Goal: Task Accomplishment & Management: Use online tool/utility

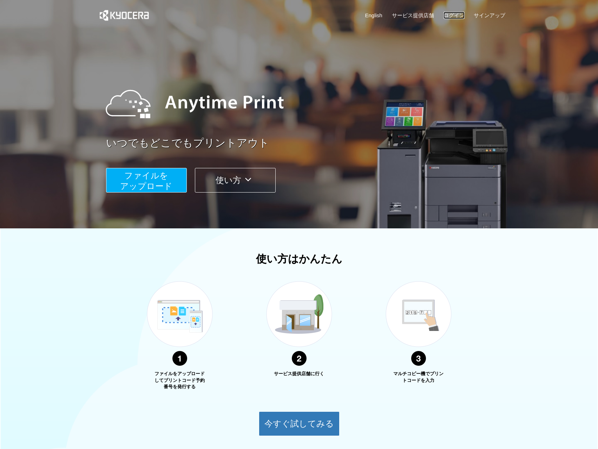
click at [448, 12] on link "ログイン" at bounding box center [453, 15] width 21 height 7
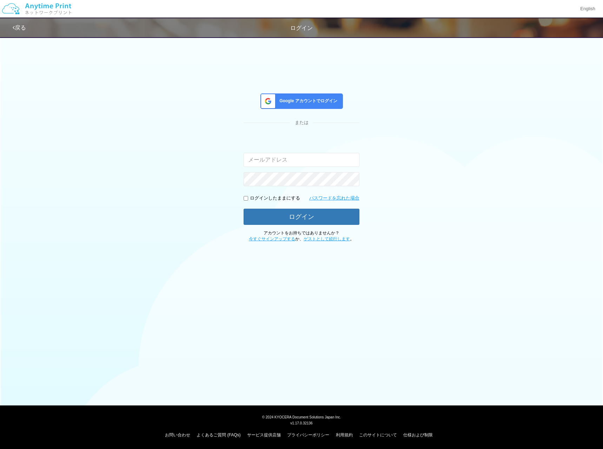
click at [304, 109] on div "Google アカウントでログイン または 入力されたメールアドレスまたはパスワードが正しくありません。 ログインしたままにする パスワードを忘れた場合 ログ…" at bounding box center [302, 167] width 116 height 149
click at [305, 103] on span "Google アカウントでログイン" at bounding box center [307, 101] width 61 height 6
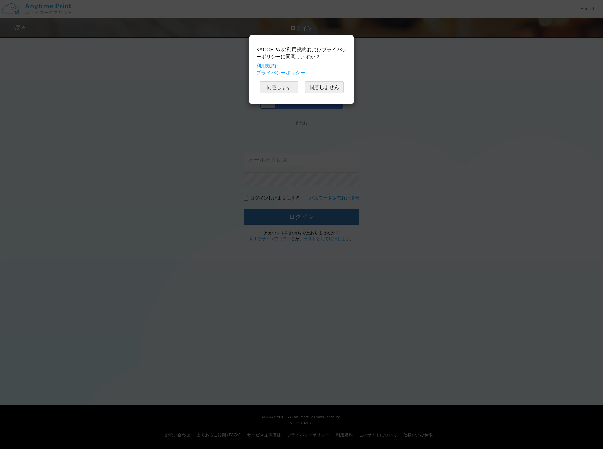
click at [287, 85] on button "同意します" at bounding box center [279, 87] width 39 height 12
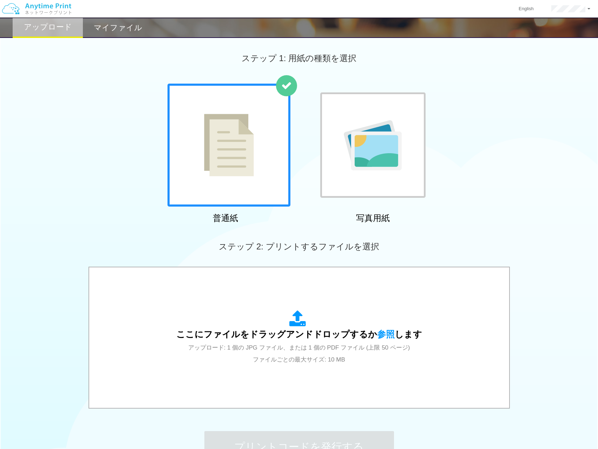
click at [354, 136] on img at bounding box center [373, 145] width 58 height 50
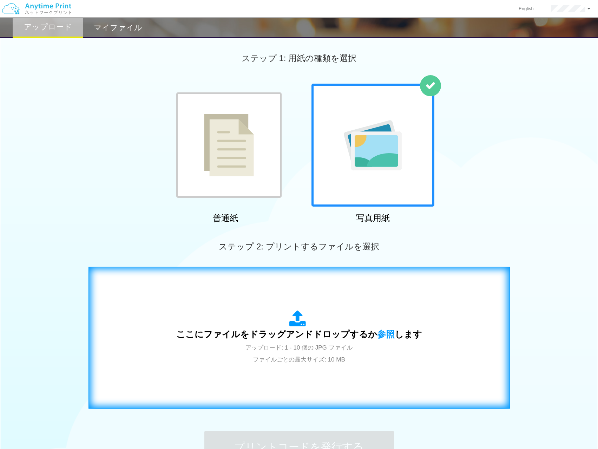
click at [345, 320] on div "ここにファイルをドラッグアンドドロップするか 参照 します アップロード: 1 - 10 個の JPG ファイル ファイルごとの最大サイズ: 10 MB" at bounding box center [299, 337] width 246 height 55
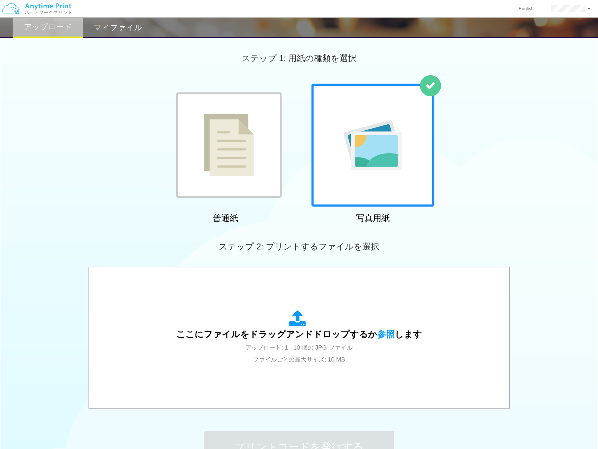
click at [249, 159] on img at bounding box center [229, 145] width 50 height 62
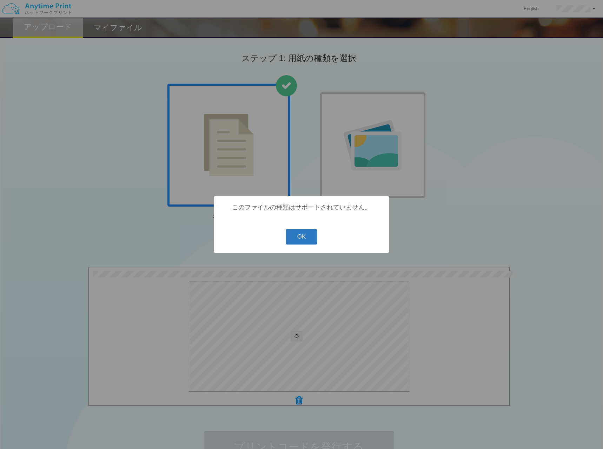
click at [304, 240] on button "OK" at bounding box center [301, 236] width 31 height 15
click at [308, 237] on button "OK" at bounding box center [301, 236] width 31 height 15
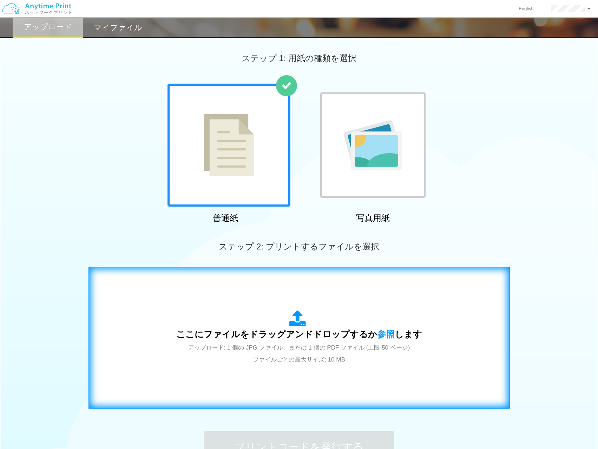
click at [243, 366] on div "ここにファイルをドラッグアンドドロップするか 参照 します アップロード: 1 個の JPG ファイル、または 1 個の PDF ファイル (上限 50 ペー…" at bounding box center [299, 337] width 407 height 127
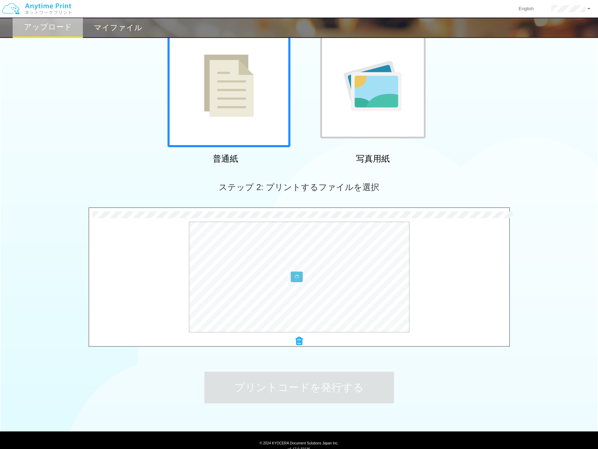
scroll to position [85, 0]
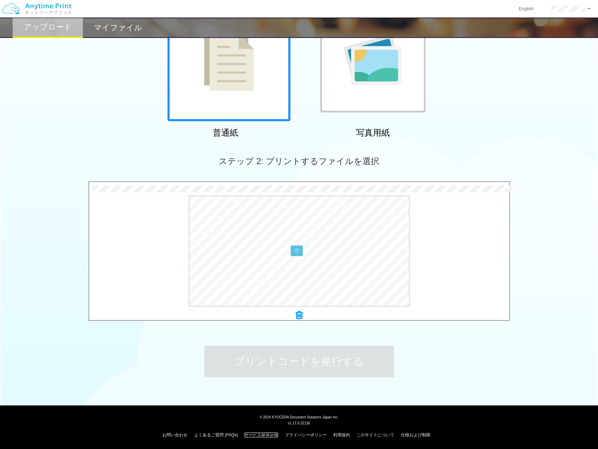
click at [255, 435] on link "サービス提供店舗" at bounding box center [261, 434] width 34 height 5
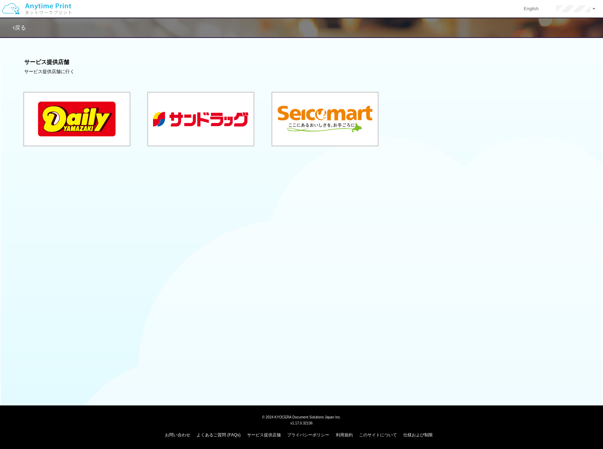
drag, startPoint x: 255, startPoint y: 435, endPoint x: 260, endPoint y: 302, distance: 132.8
click at [260, 302] on body "English アカウント設定 ログアウト 戻る サービス提供店舗 サービス提供店舗に行く v1.17.0.32136" at bounding box center [301, 224] width 603 height 449
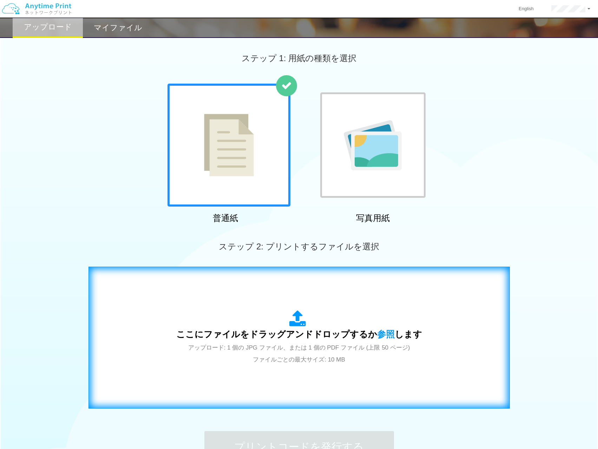
click at [236, 374] on div "ここにファイルをドラッグアンドドロップするか 参照 します アップロード: 1 個の JPG ファイル、または 1 個の PDF ファイル (上限 50 ペー…" at bounding box center [299, 337] width 407 height 127
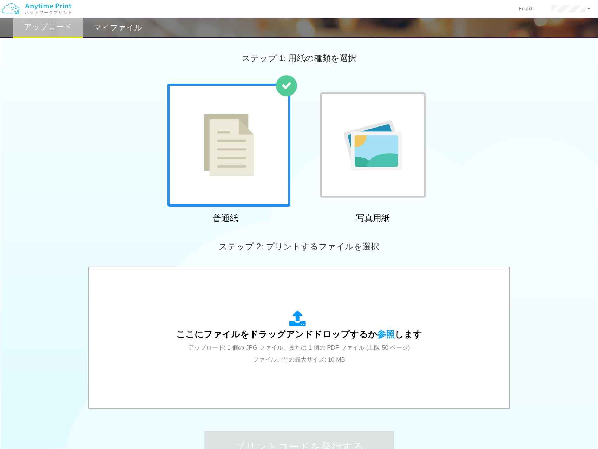
click at [126, 29] on h2 "マイファイル" at bounding box center [118, 28] width 48 height 8
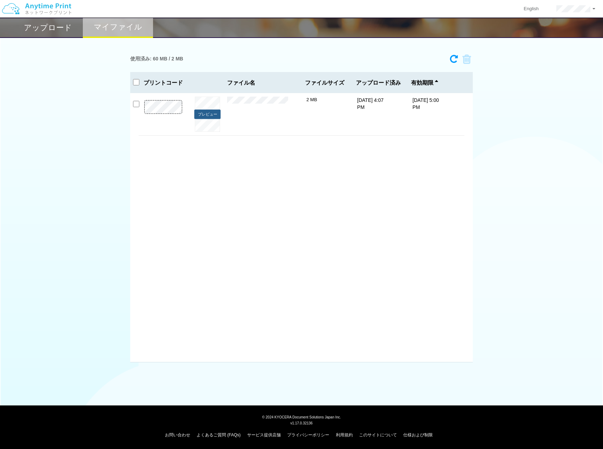
click at [197, 112] on button "プレビュー" at bounding box center [207, 114] width 26 height 9
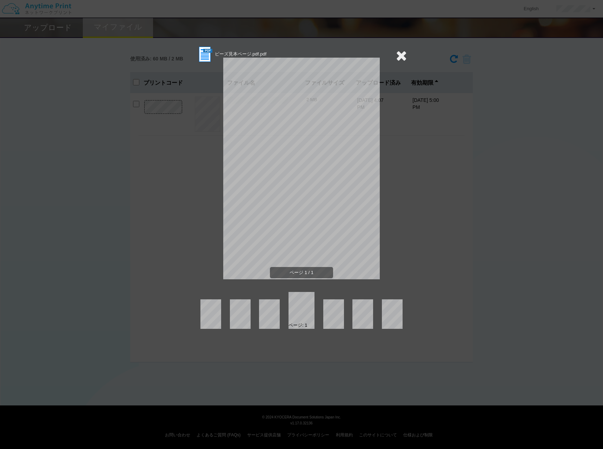
click at [403, 56] on icon at bounding box center [401, 55] width 11 height 14
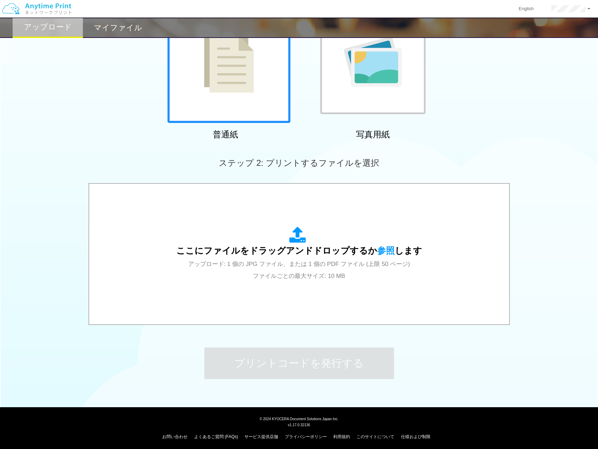
scroll to position [85, 0]
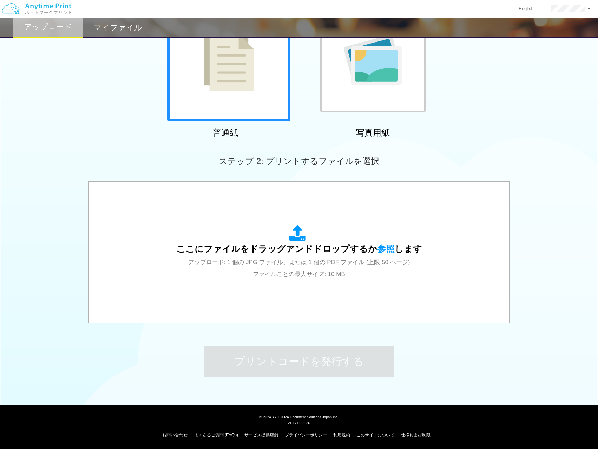
click at [346, 58] on img at bounding box center [373, 60] width 58 height 50
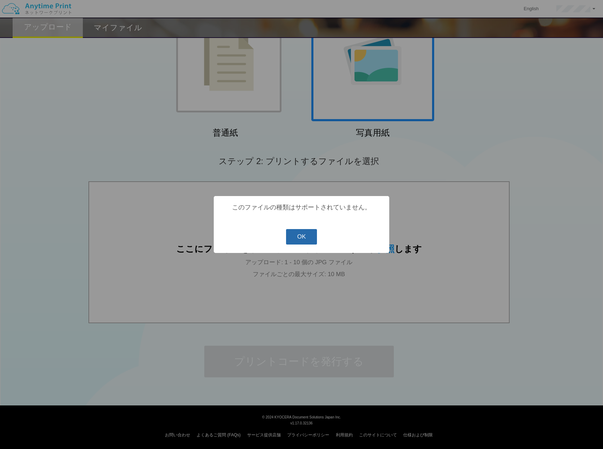
click at [297, 241] on button "OK" at bounding box center [301, 236] width 31 height 15
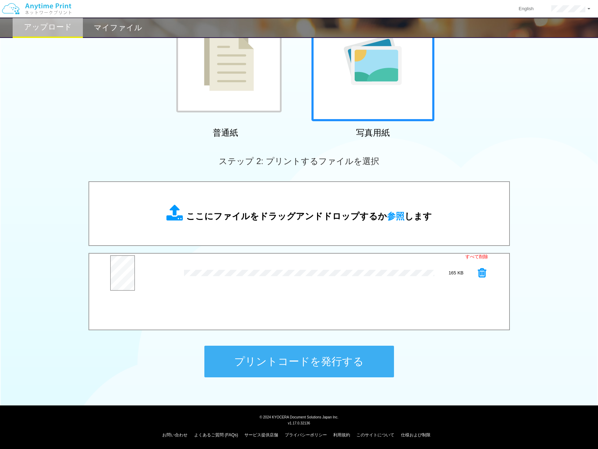
click at [338, 361] on button "プリントコードを発行する" at bounding box center [299, 361] width 190 height 32
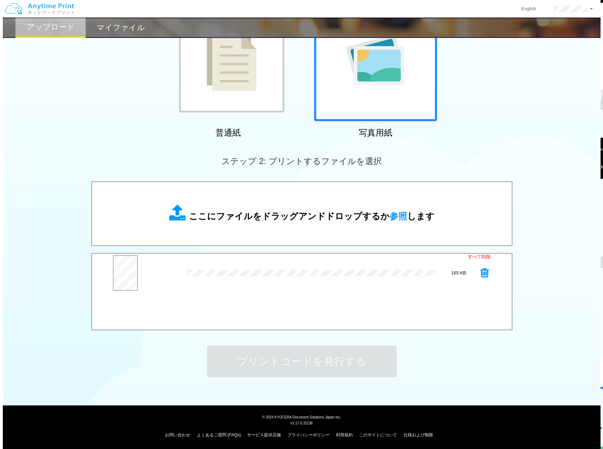
scroll to position [0, 0]
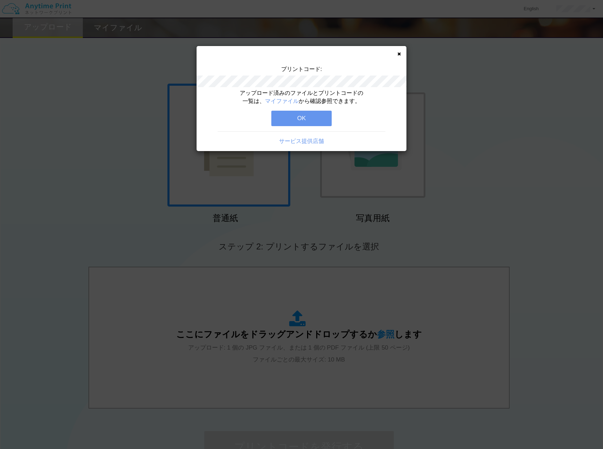
click at [321, 119] on button "OK" at bounding box center [301, 118] width 60 height 15
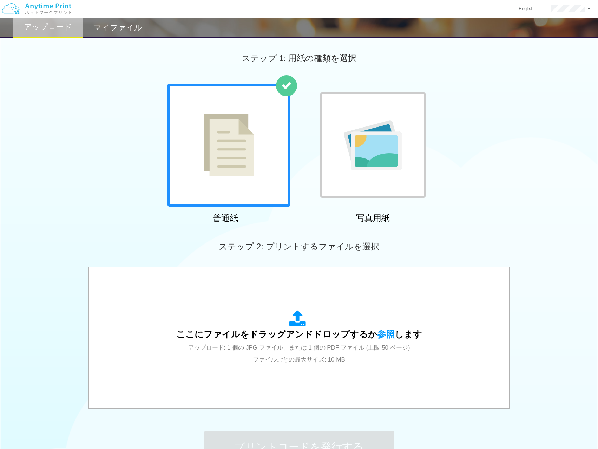
click at [120, 25] on h2 "マイファイル" at bounding box center [118, 28] width 48 height 8
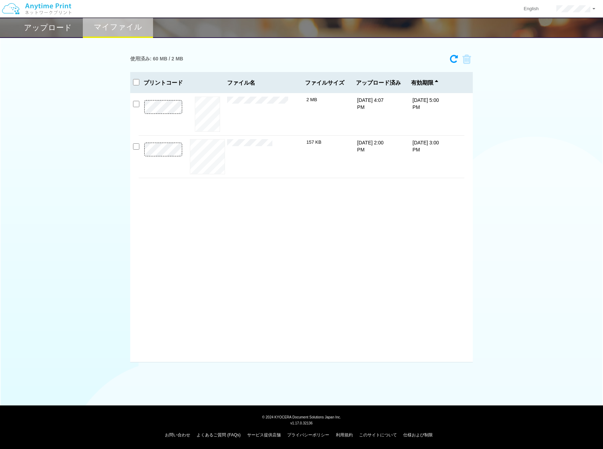
click at [590, 105] on div "使用済み: 60 MB / 2 MB 2687-2313 有効期限 9/3/25 5:00 PM ビーズ見本ページ.pdf.pdf 2 MB 3567…" at bounding box center [301, 206] width 603 height 311
click at [210, 156] on button "プレビュー" at bounding box center [207, 156] width 26 height 9
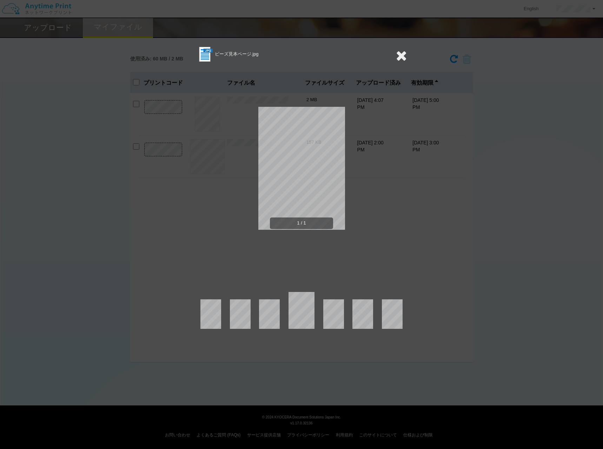
click at [369, 258] on div "1 / 1" at bounding box center [301, 174] width 157 height 222
click at [399, 56] on icon at bounding box center [401, 55] width 11 height 14
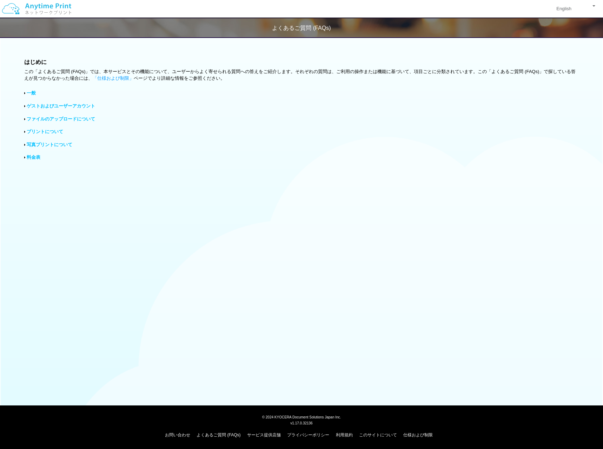
click at [59, 133] on link "プリントについて" at bounding box center [45, 131] width 37 height 5
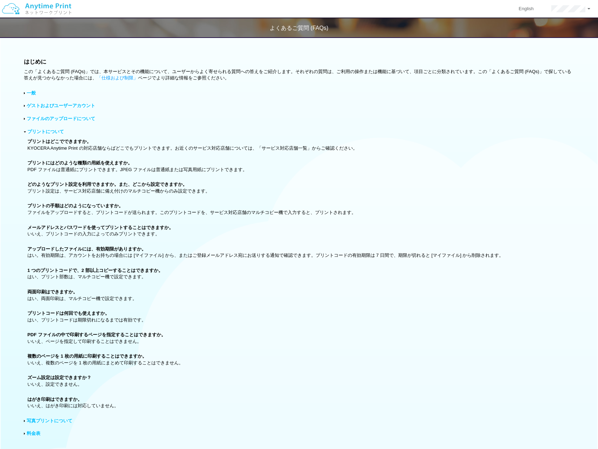
click at [64, 418] on link "写真プリントについて" at bounding box center [50, 420] width 46 height 5
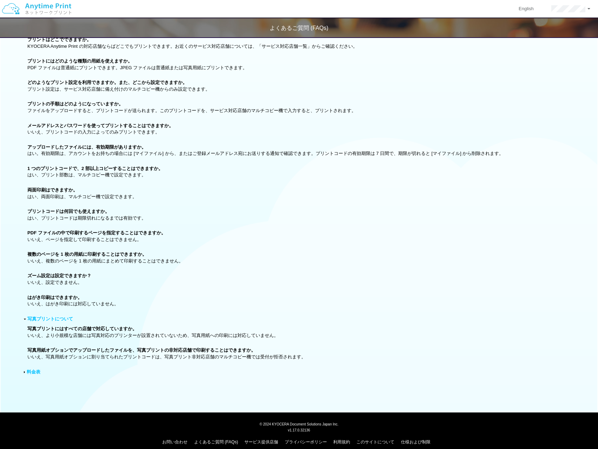
scroll to position [109, 0]
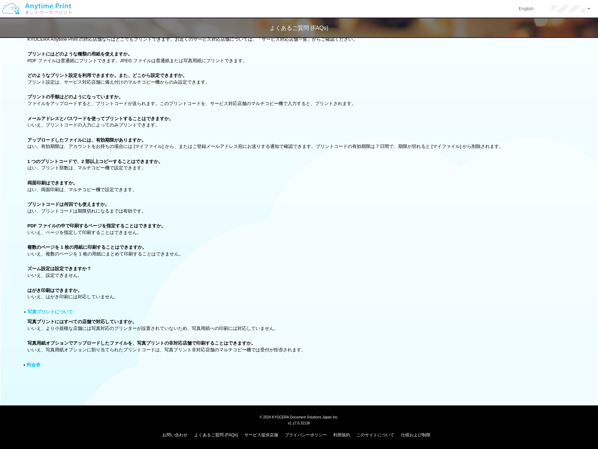
click at [28, 366] on link "料金表" at bounding box center [34, 364] width 14 height 5
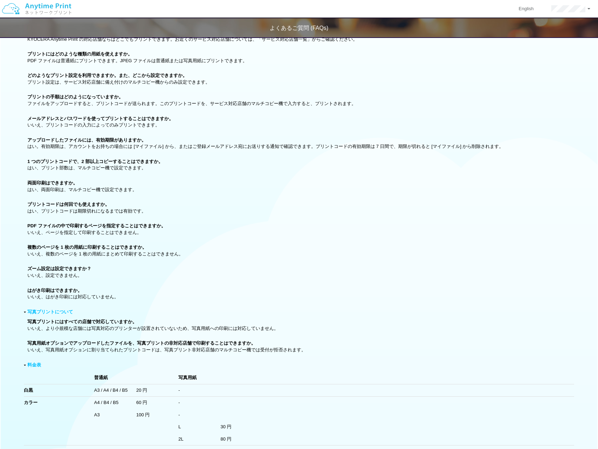
scroll to position [189, 0]
